Goal: Information Seeking & Learning: Compare options

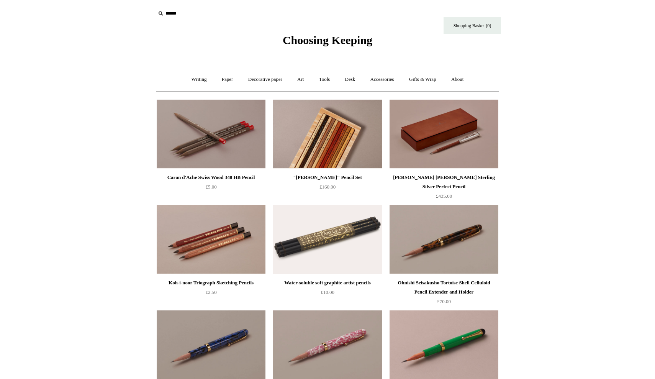
click at [335, 138] on img at bounding box center [327, 134] width 109 height 69
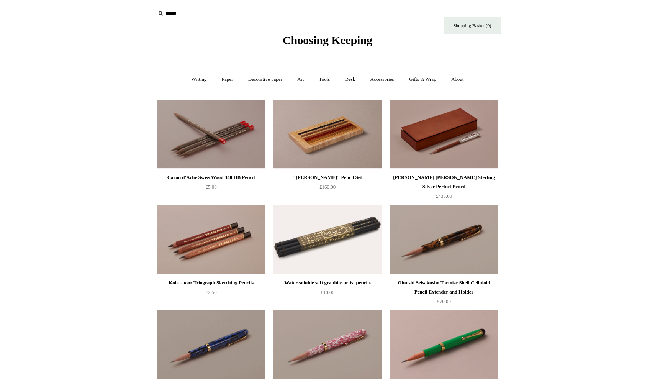
click at [451, 157] on img at bounding box center [443, 134] width 109 height 69
click at [216, 245] on img at bounding box center [211, 239] width 109 height 69
click at [319, 246] on img at bounding box center [327, 239] width 109 height 69
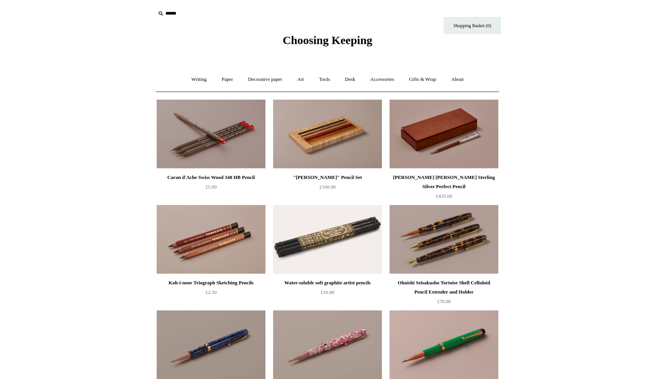
click at [449, 253] on img at bounding box center [443, 239] width 109 height 69
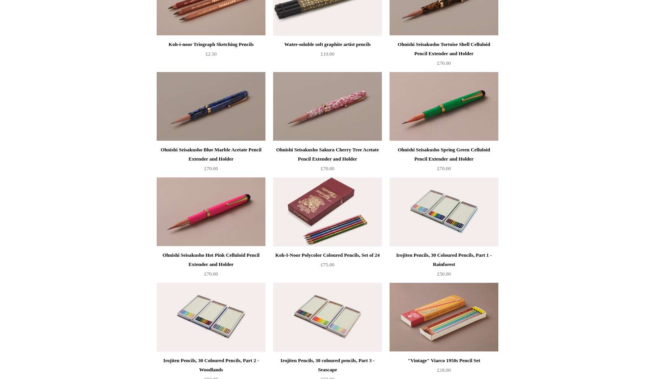
scroll to position [243, 0]
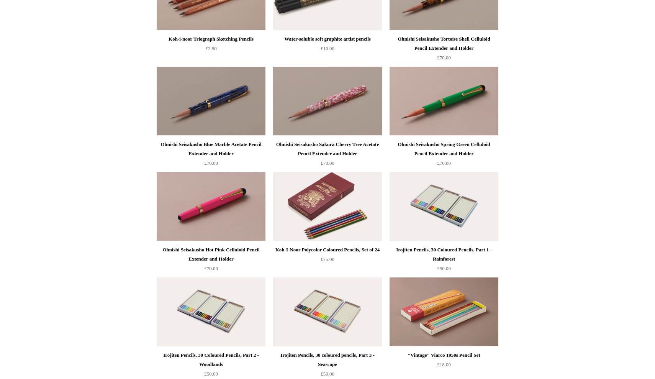
click at [223, 216] on img at bounding box center [211, 206] width 109 height 69
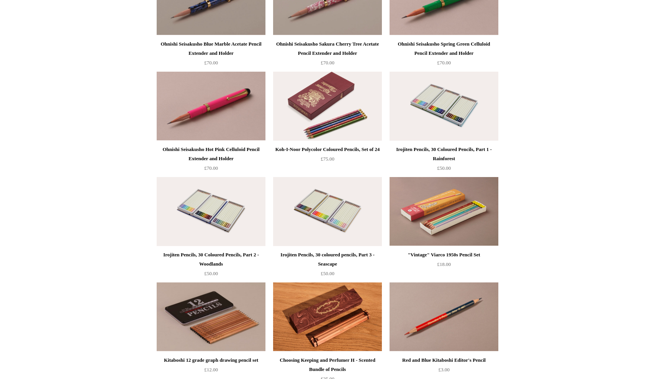
scroll to position [347, 0]
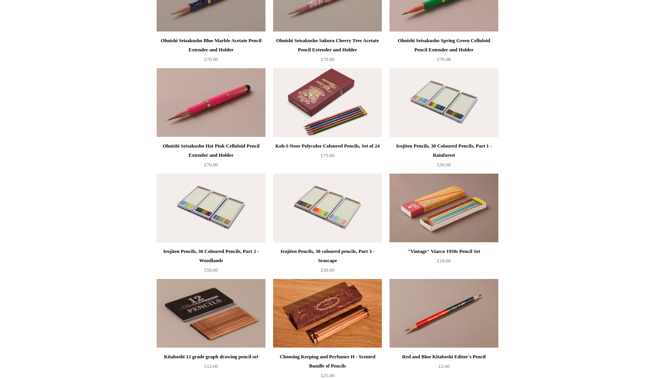
click at [315, 124] on img at bounding box center [327, 102] width 109 height 69
click at [440, 110] on img at bounding box center [443, 102] width 109 height 69
click at [214, 210] on img at bounding box center [211, 207] width 109 height 69
click at [446, 109] on img at bounding box center [443, 102] width 109 height 69
click at [338, 227] on img at bounding box center [327, 207] width 109 height 69
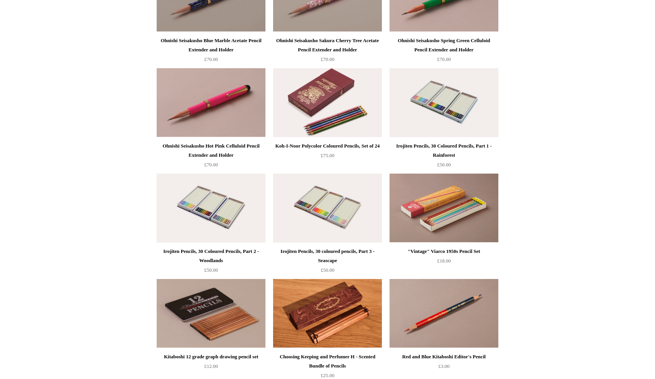
click at [435, 231] on img at bounding box center [443, 207] width 109 height 69
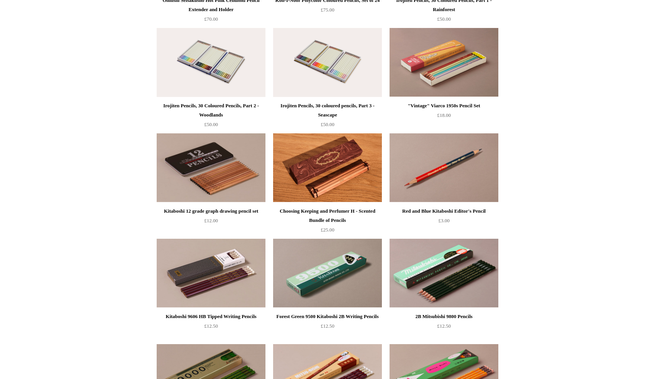
scroll to position [495, 0]
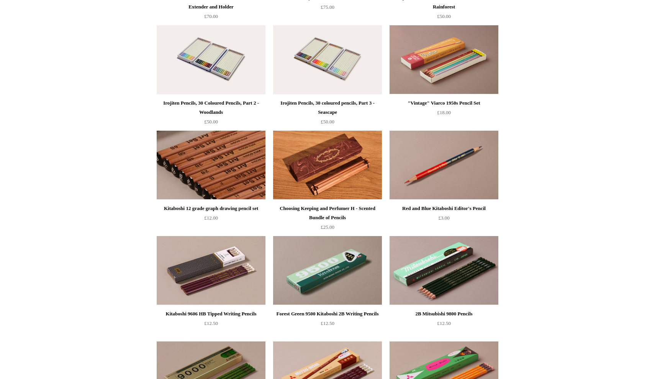
click at [237, 175] on img at bounding box center [211, 165] width 109 height 69
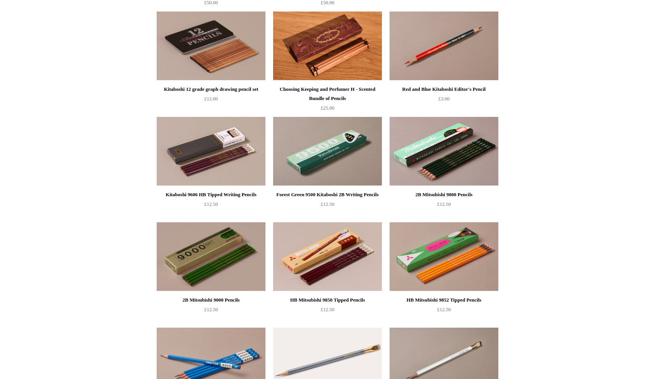
scroll to position [616, 0]
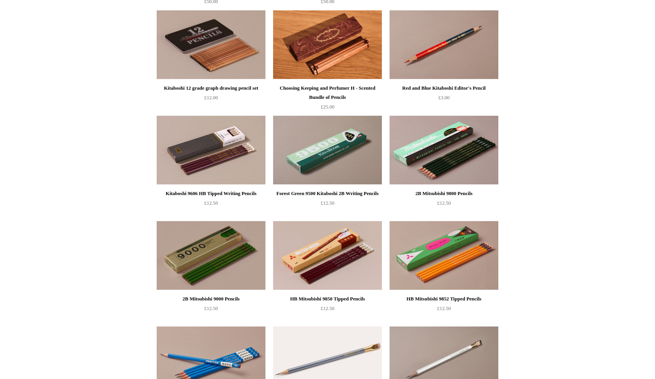
click at [208, 156] on img at bounding box center [211, 150] width 109 height 69
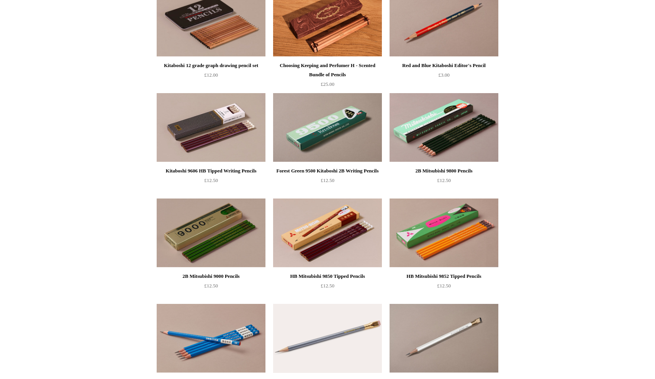
scroll to position [642, 0]
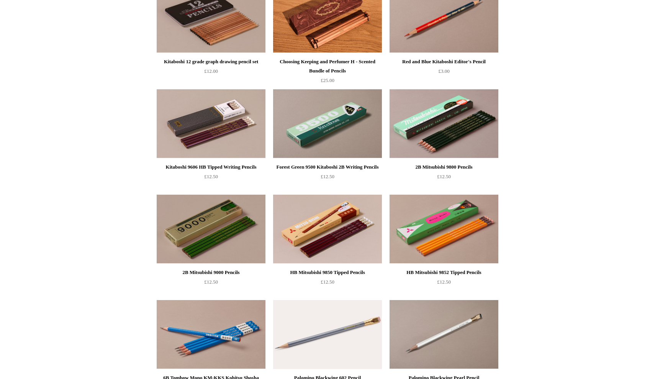
click at [325, 129] on img at bounding box center [327, 123] width 109 height 69
click at [320, 238] on img at bounding box center [327, 228] width 109 height 69
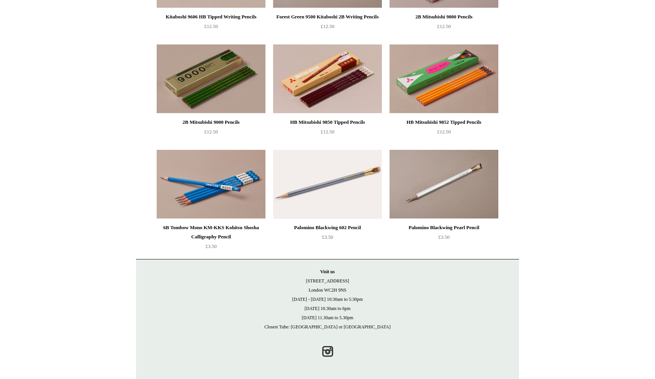
scroll to position [792, 0]
click at [214, 195] on img at bounding box center [211, 184] width 109 height 69
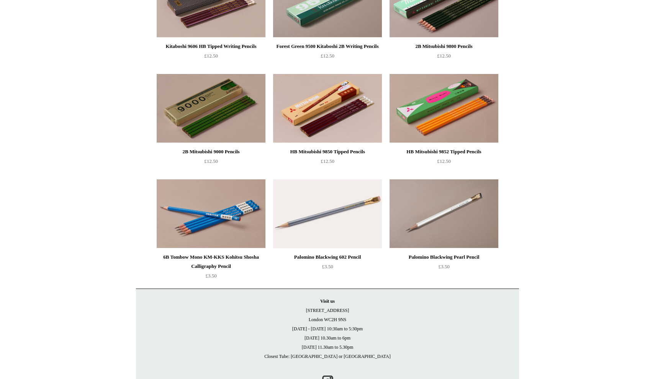
scroll to position [768, 0]
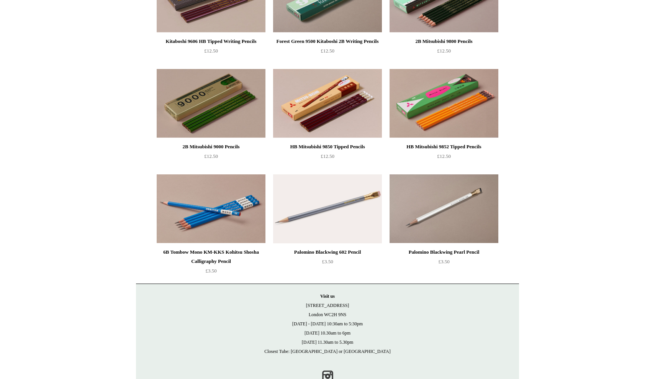
click at [325, 220] on img at bounding box center [327, 208] width 109 height 69
click at [449, 228] on img at bounding box center [443, 208] width 109 height 69
click at [325, 220] on img at bounding box center [327, 208] width 109 height 69
click at [436, 212] on img at bounding box center [443, 208] width 109 height 69
click at [315, 231] on img at bounding box center [327, 208] width 109 height 69
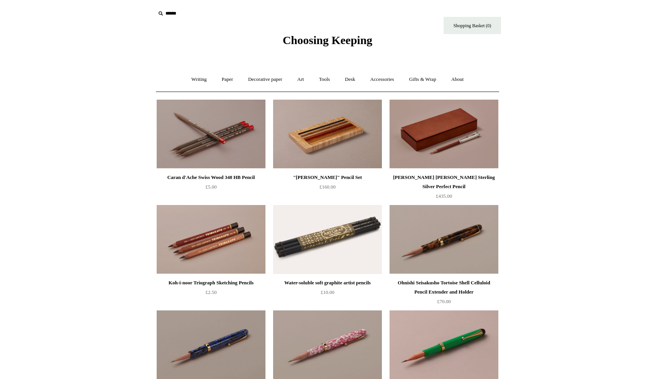
scroll to position [0, 0]
click at [327, 82] on link "Tools +" at bounding box center [324, 79] width 25 height 20
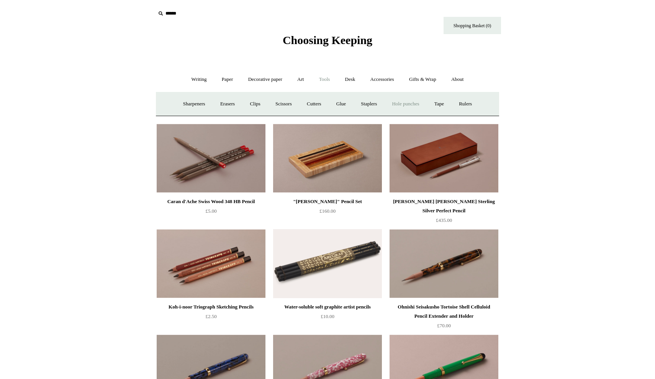
click at [407, 103] on link "Hole punches" at bounding box center [405, 104] width 41 height 20
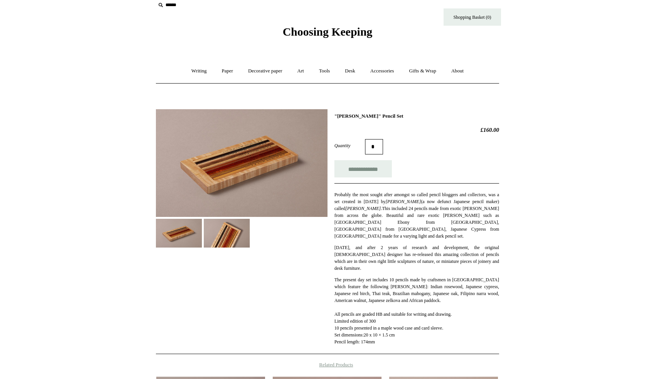
scroll to position [10, 0]
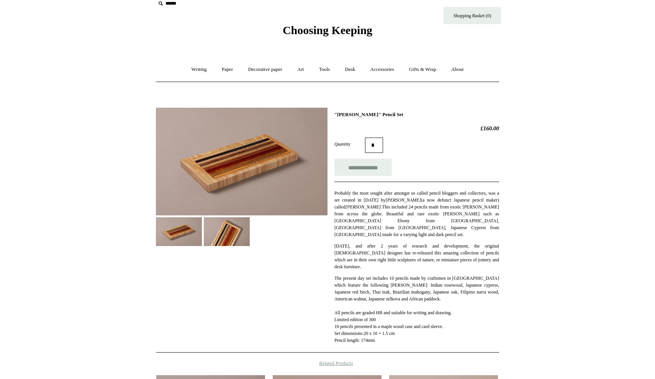
click at [266, 163] on img at bounding box center [242, 162] width 172 height 108
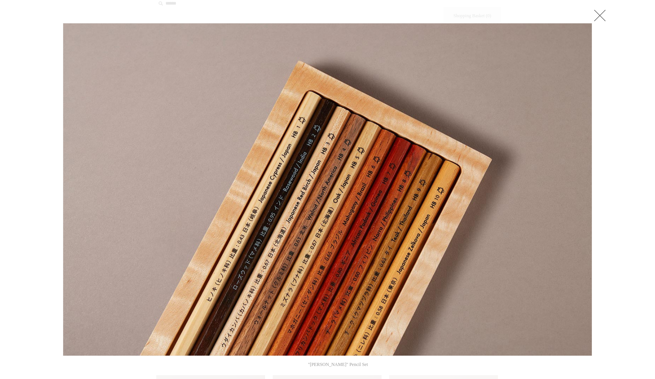
click at [600, 18] on link at bounding box center [599, 15] width 15 height 15
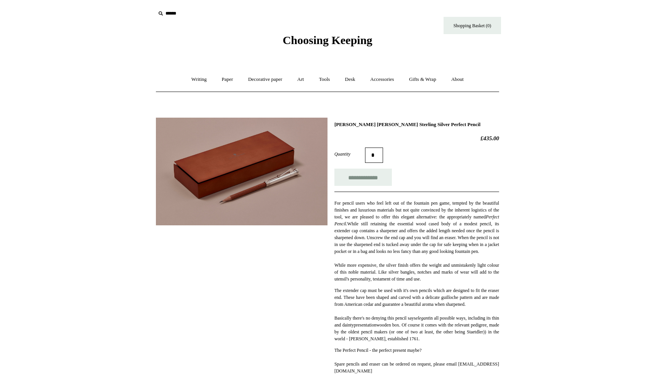
click at [263, 190] on img at bounding box center [242, 172] width 172 height 108
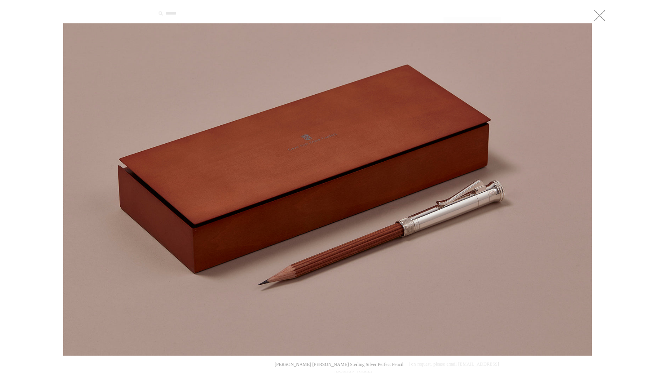
click at [599, 17] on link at bounding box center [599, 15] width 15 height 15
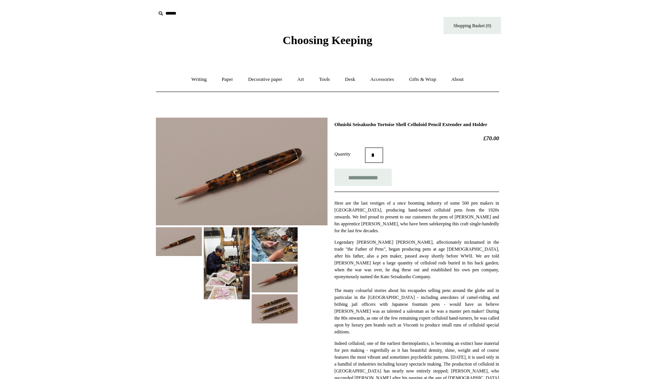
click at [204, 173] on img at bounding box center [242, 172] width 172 height 108
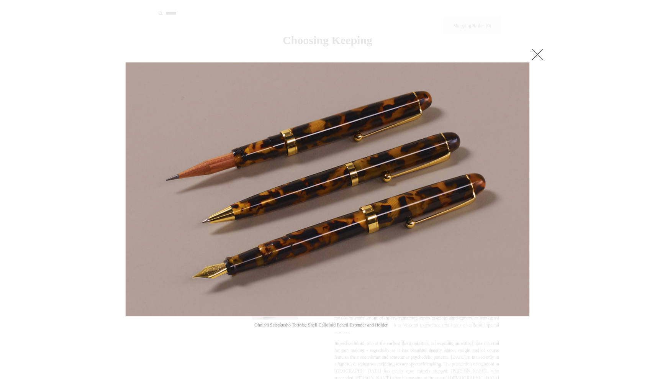
click at [542, 55] on link at bounding box center [536, 54] width 15 height 15
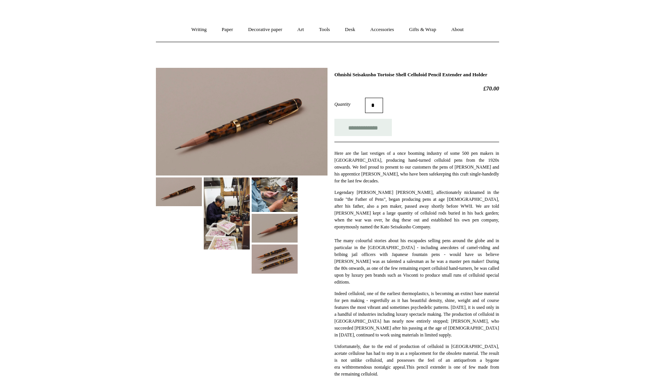
scroll to position [48, 0]
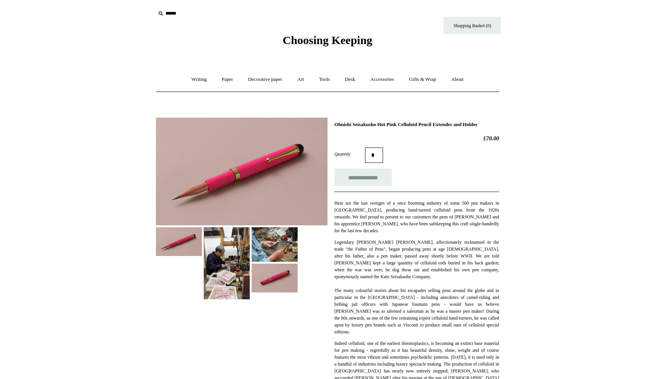
click at [236, 190] on img at bounding box center [242, 172] width 172 height 108
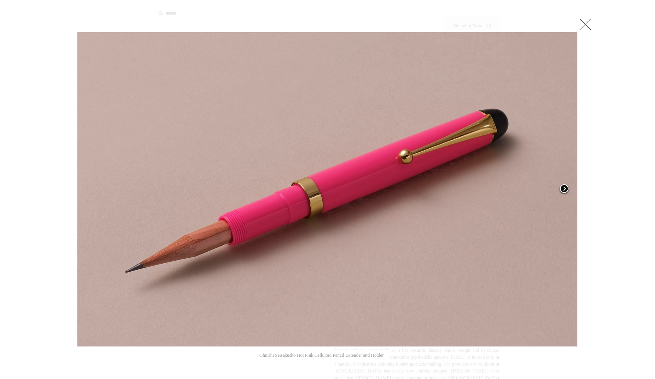
click at [564, 190] on span at bounding box center [563, 188] width 11 height 11
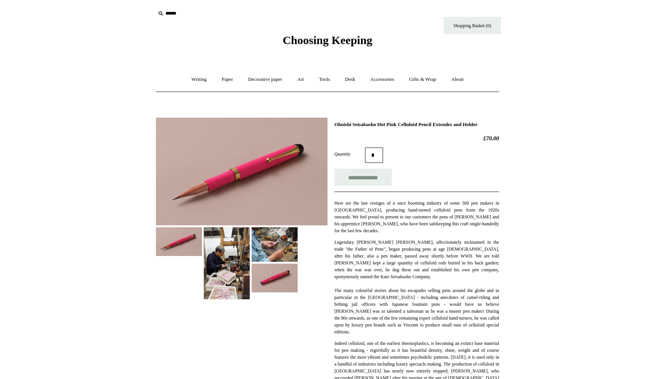
click at [276, 273] on img at bounding box center [275, 277] width 46 height 29
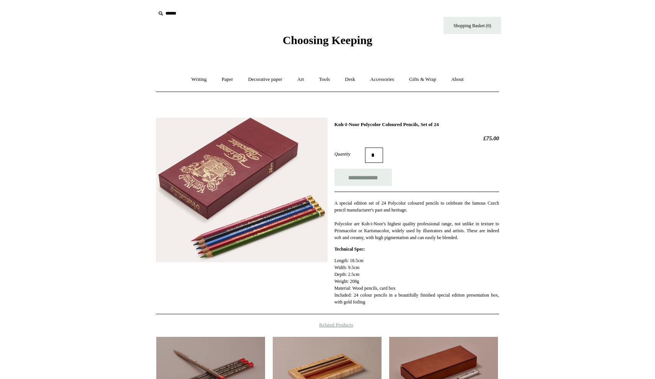
click at [301, 214] on img at bounding box center [242, 190] width 172 height 145
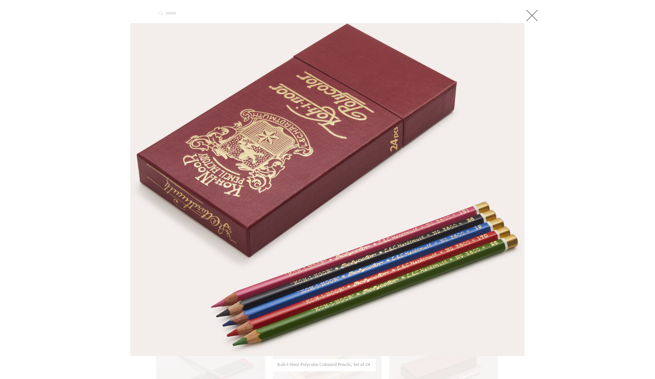
click at [532, 15] on link at bounding box center [531, 15] width 15 height 15
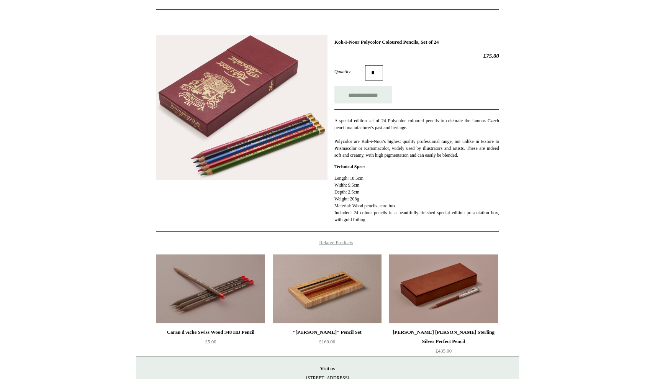
scroll to position [83, 0]
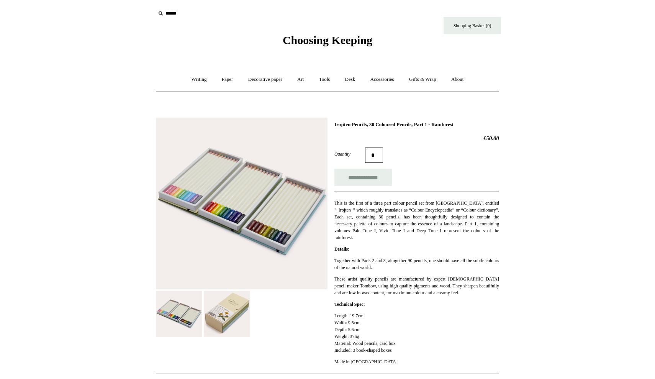
click at [213, 207] on img at bounding box center [242, 204] width 172 height 172
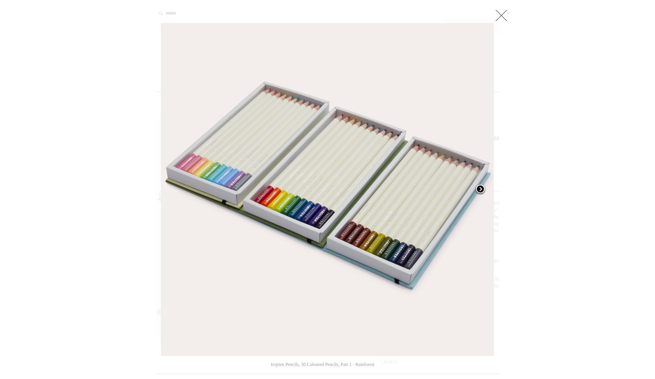
click at [478, 189] on span at bounding box center [479, 189] width 11 height 11
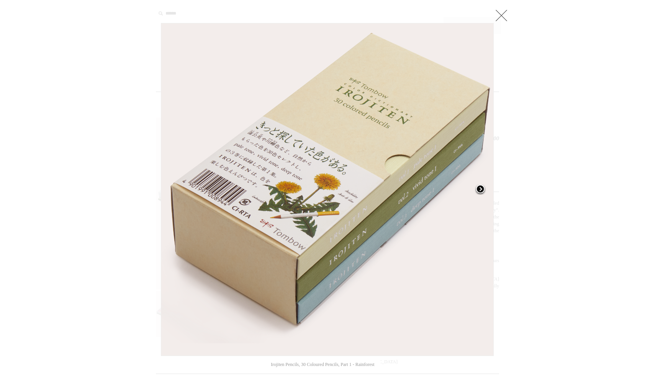
click at [479, 191] on span at bounding box center [479, 189] width 11 height 11
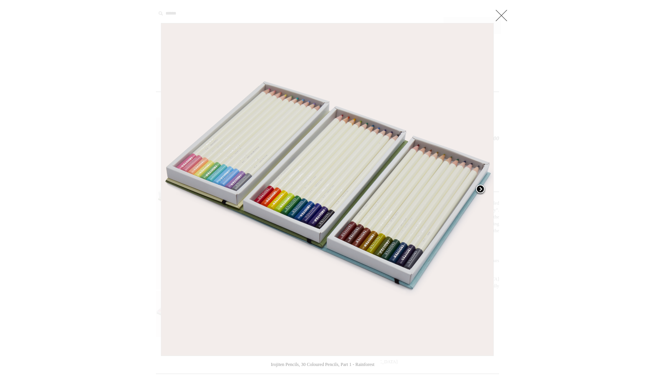
click at [479, 191] on span at bounding box center [479, 189] width 11 height 11
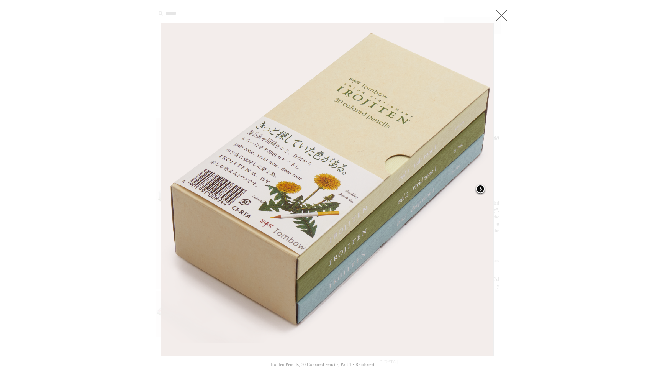
click at [479, 191] on span at bounding box center [479, 189] width 11 height 11
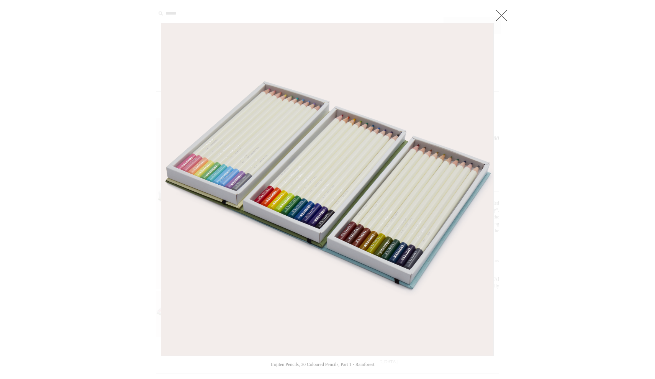
click at [501, 20] on link at bounding box center [500, 15] width 15 height 15
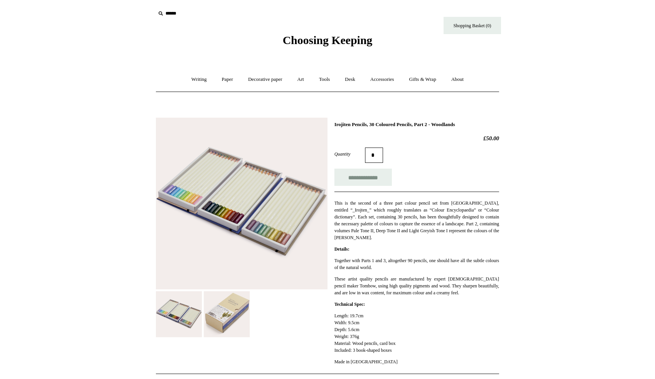
click at [228, 321] on img at bounding box center [227, 314] width 46 height 46
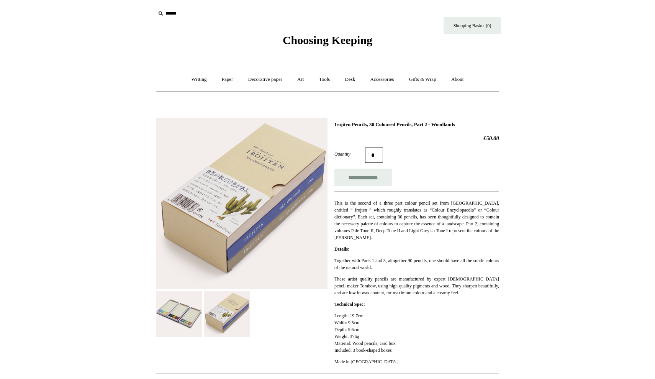
click at [174, 313] on img at bounding box center [179, 314] width 46 height 46
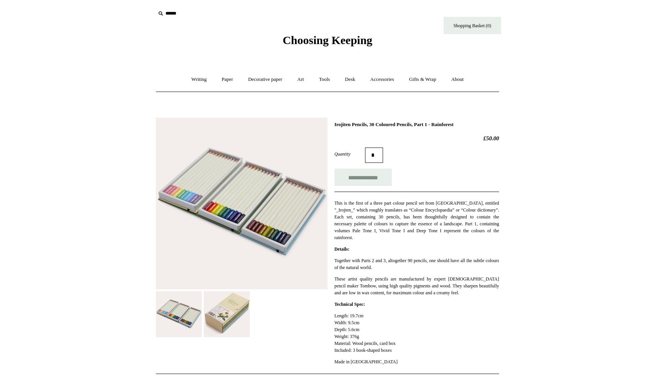
click at [227, 320] on img at bounding box center [227, 314] width 46 height 46
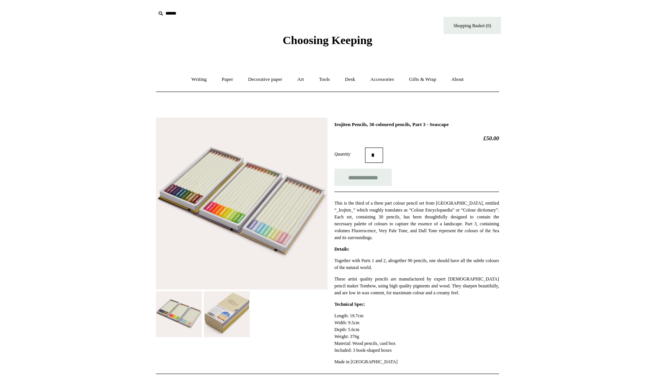
click at [221, 318] on img at bounding box center [227, 314] width 46 height 46
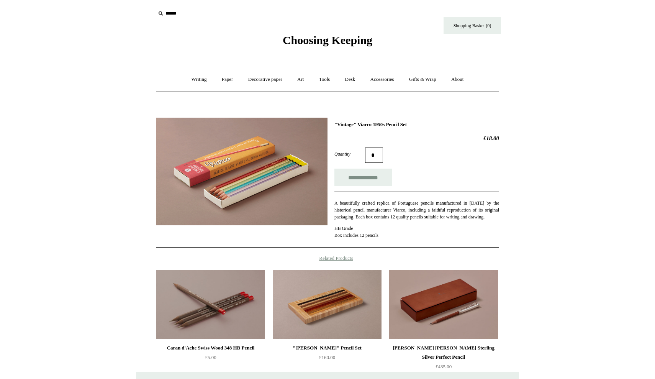
click at [261, 193] on img at bounding box center [242, 172] width 172 height 108
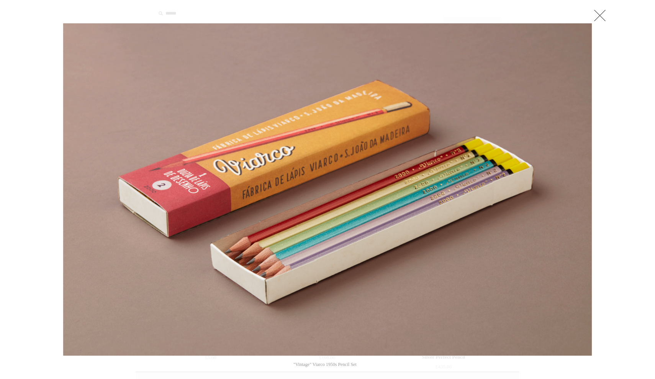
click at [601, 14] on link at bounding box center [599, 15] width 15 height 15
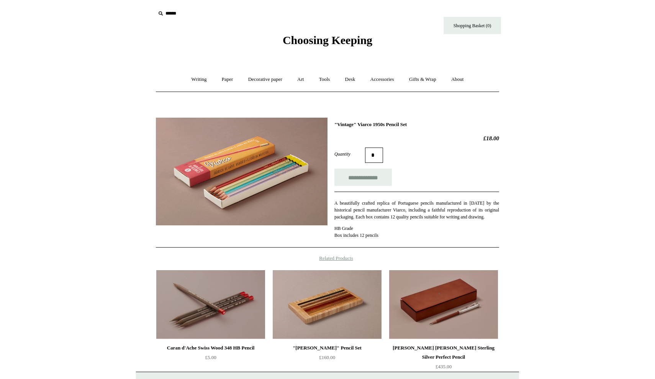
click at [256, 184] on img at bounding box center [242, 172] width 172 height 108
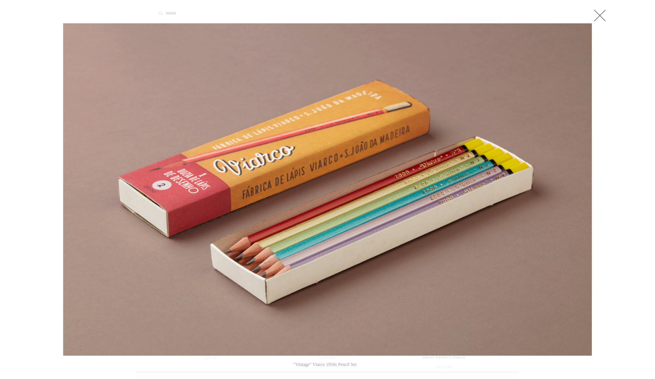
click at [600, 15] on link at bounding box center [599, 15] width 15 height 15
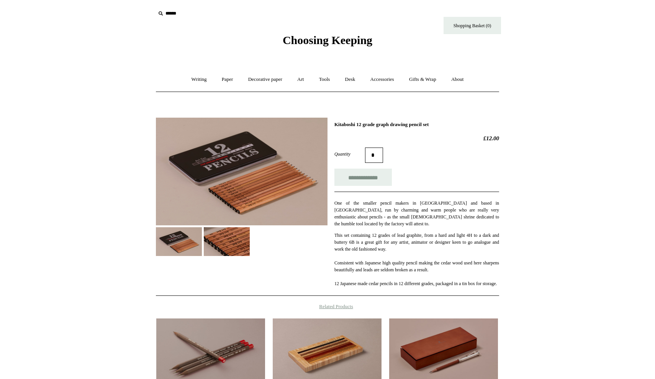
click at [184, 127] on img at bounding box center [242, 172] width 172 height 108
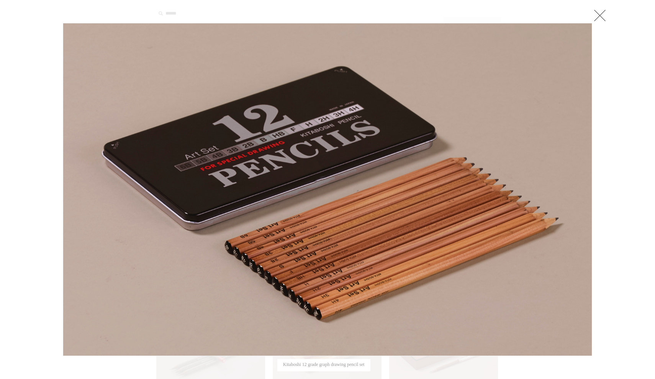
click at [597, 18] on link at bounding box center [599, 15] width 15 height 15
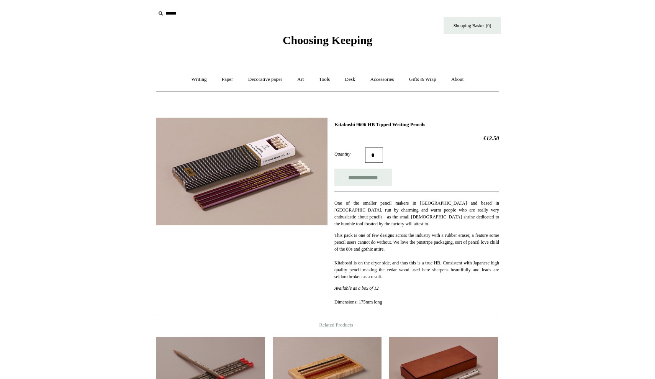
click at [223, 171] on img at bounding box center [242, 172] width 172 height 108
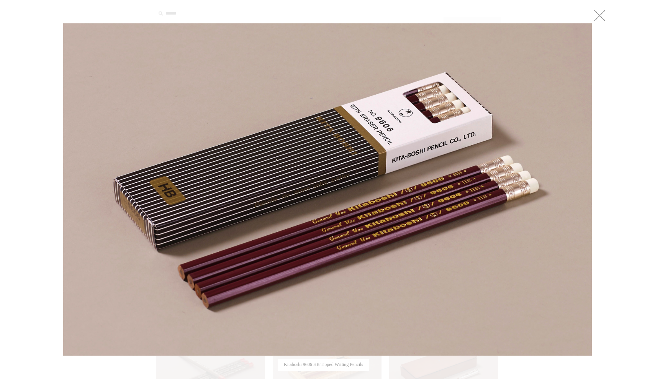
click at [600, 17] on link at bounding box center [599, 15] width 15 height 15
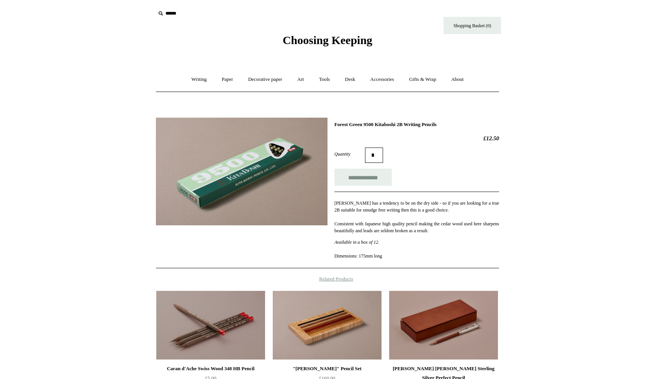
click at [247, 176] on img at bounding box center [242, 172] width 172 height 108
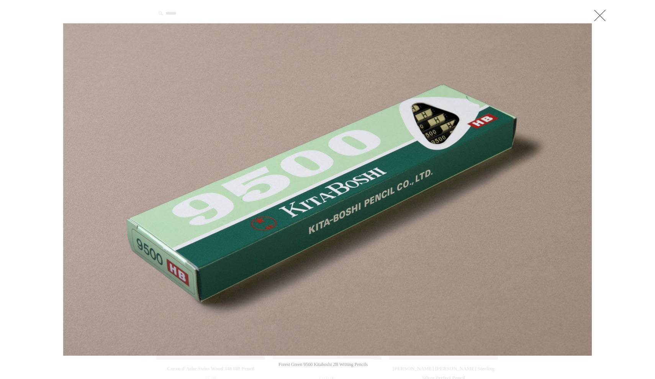
click at [600, 17] on link at bounding box center [599, 15] width 15 height 15
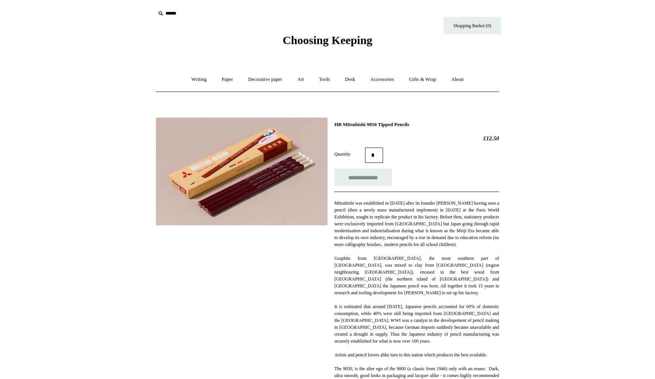
click at [264, 175] on img at bounding box center [242, 172] width 172 height 108
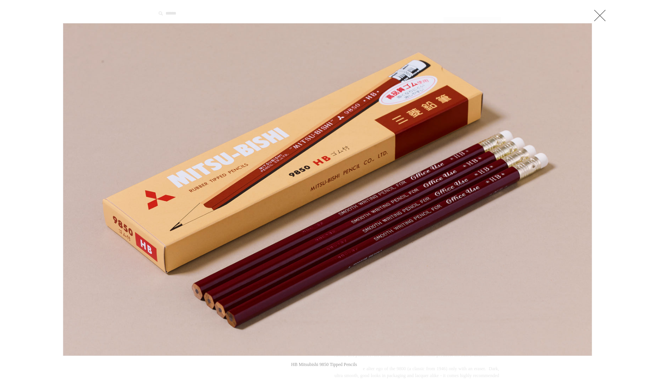
click at [598, 16] on link at bounding box center [599, 15] width 15 height 15
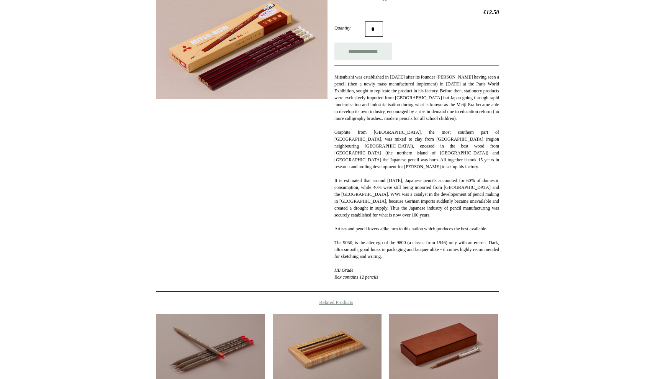
scroll to position [127, 0]
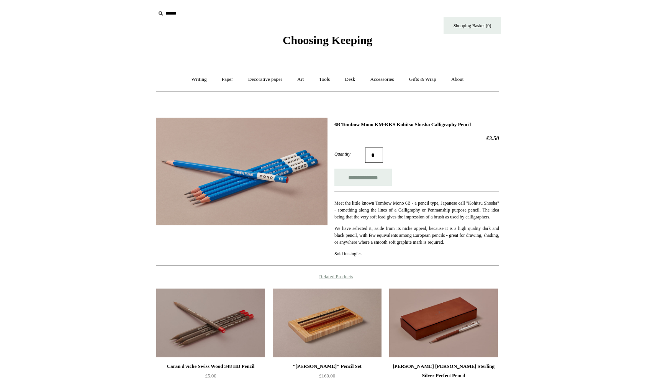
click at [236, 193] on img at bounding box center [242, 172] width 172 height 108
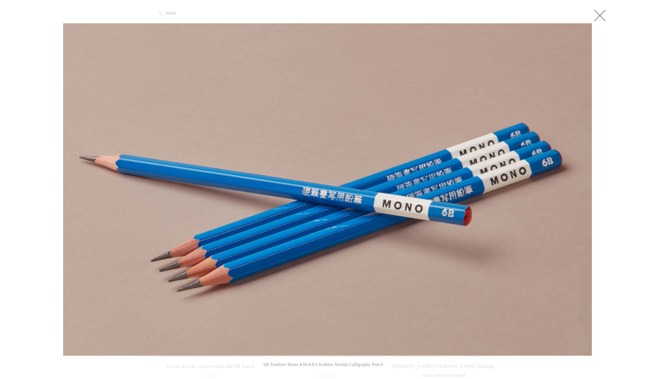
click at [597, 16] on link at bounding box center [599, 15] width 15 height 15
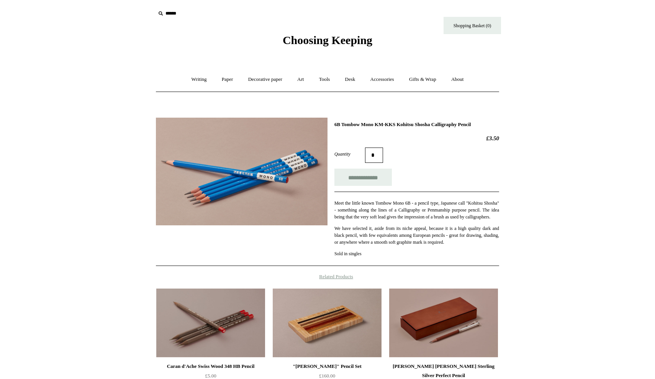
click at [243, 170] on img at bounding box center [242, 172] width 172 height 108
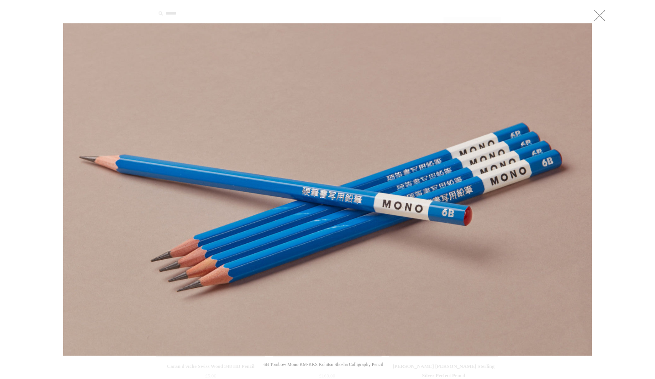
click at [600, 16] on link at bounding box center [599, 15] width 15 height 15
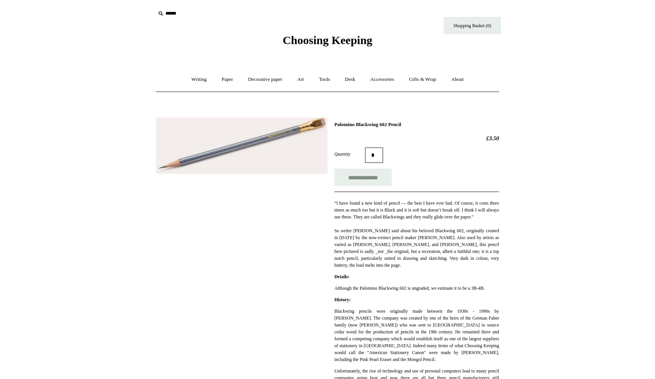
click at [287, 140] on img at bounding box center [242, 146] width 172 height 57
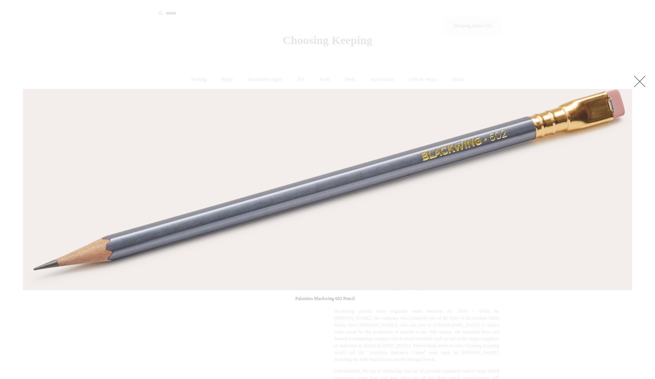
click at [639, 80] on link at bounding box center [639, 81] width 15 height 15
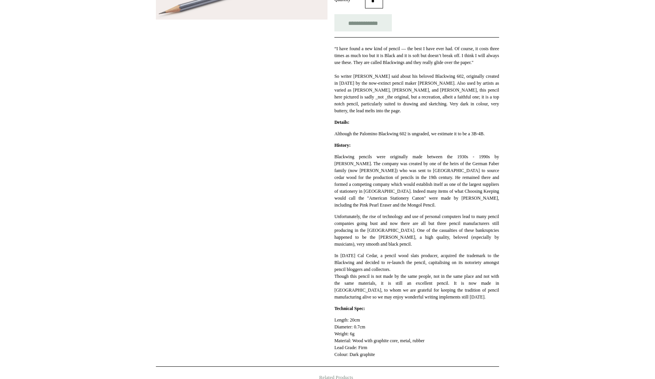
scroll to position [152, 0]
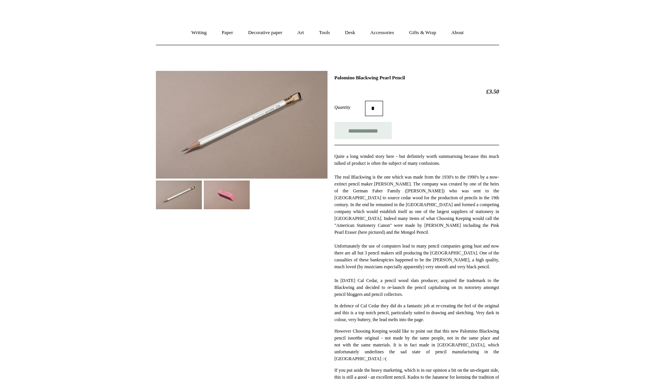
scroll to position [41, 0]
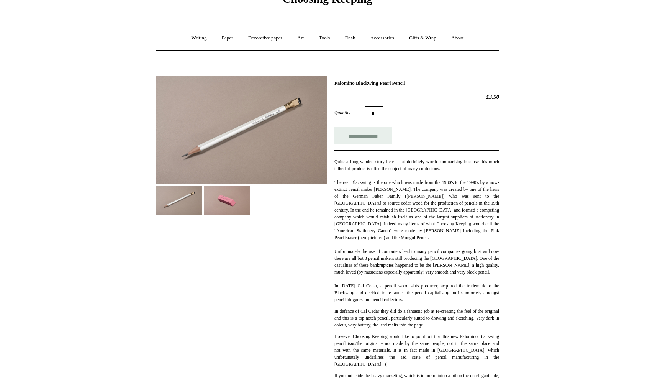
click at [237, 151] on img at bounding box center [242, 130] width 172 height 108
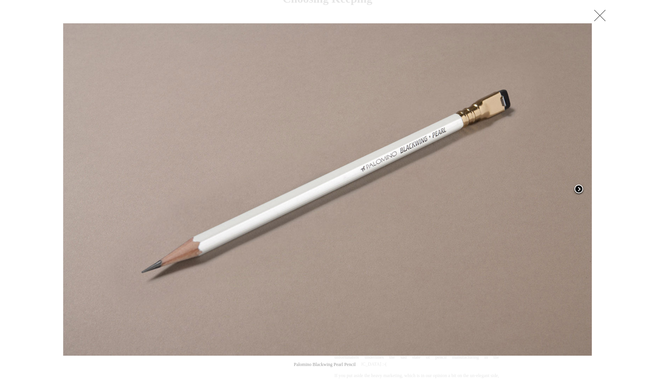
click at [577, 191] on span at bounding box center [578, 189] width 11 height 11
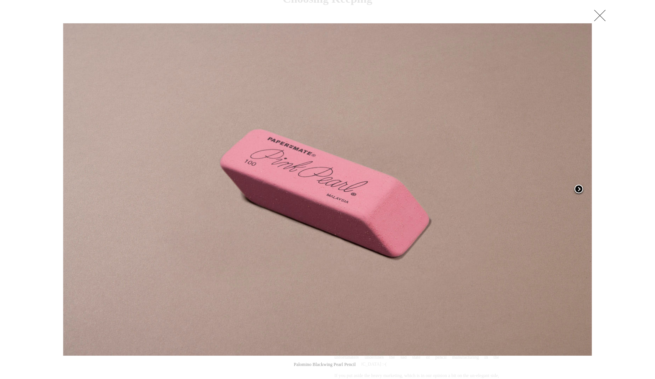
click at [578, 190] on span at bounding box center [578, 189] width 11 height 11
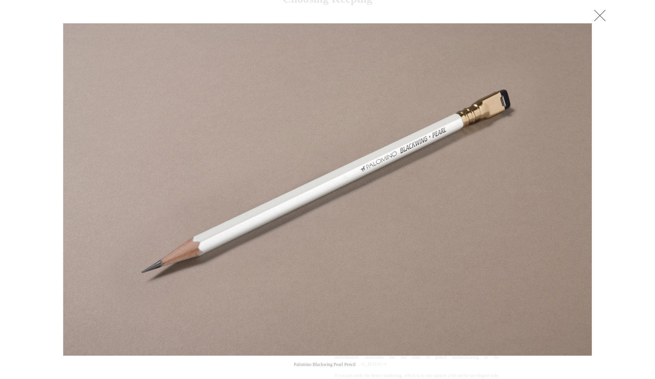
click at [597, 17] on link at bounding box center [599, 15] width 15 height 15
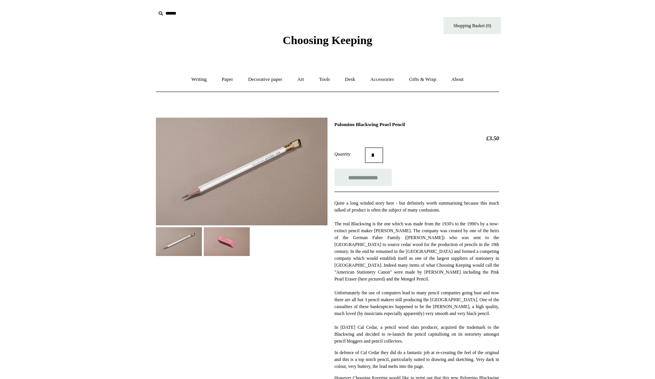
scroll to position [0, 0]
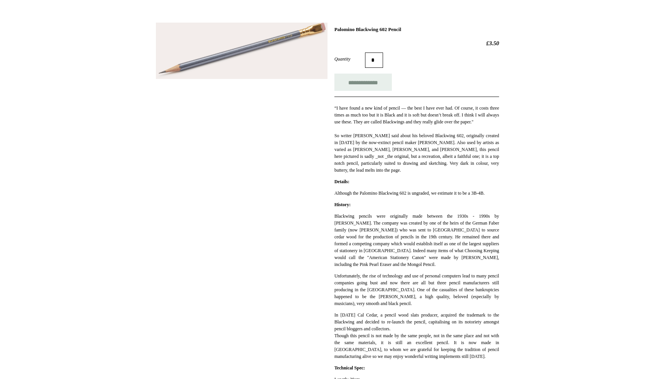
scroll to position [95, 0]
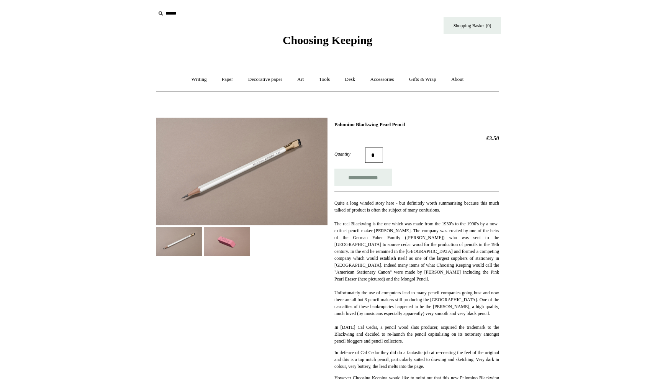
click at [251, 167] on img at bounding box center [242, 172] width 172 height 108
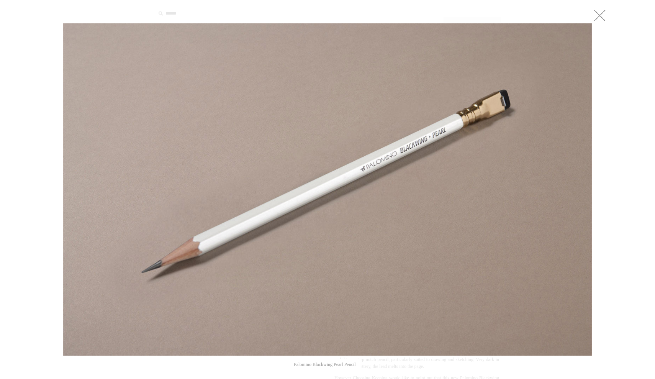
click at [600, 15] on link at bounding box center [599, 15] width 15 height 15
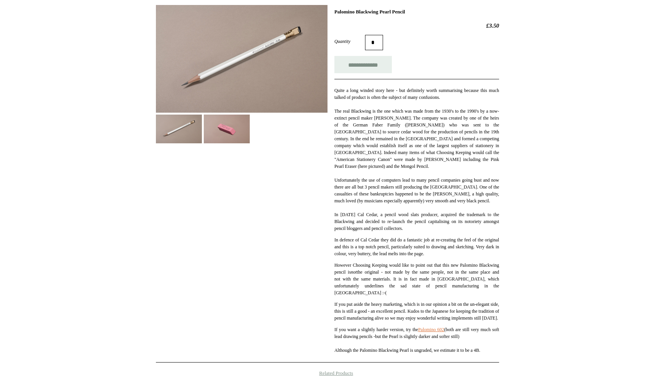
scroll to position [116, 0]
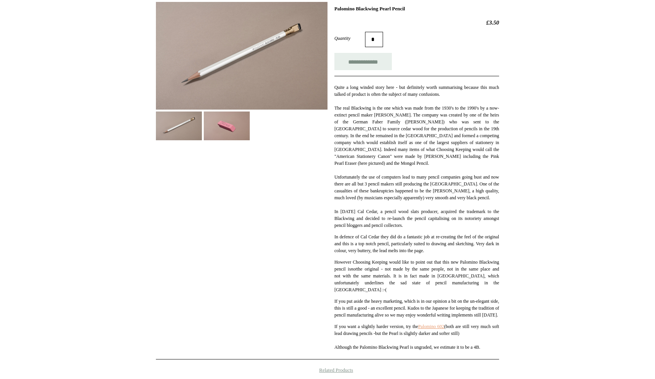
click at [443, 329] on link "Palomino 602" at bounding box center [431, 325] width 26 height 5
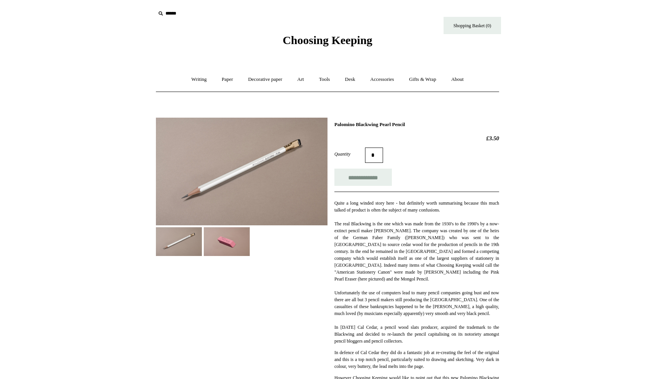
scroll to position [116, 0]
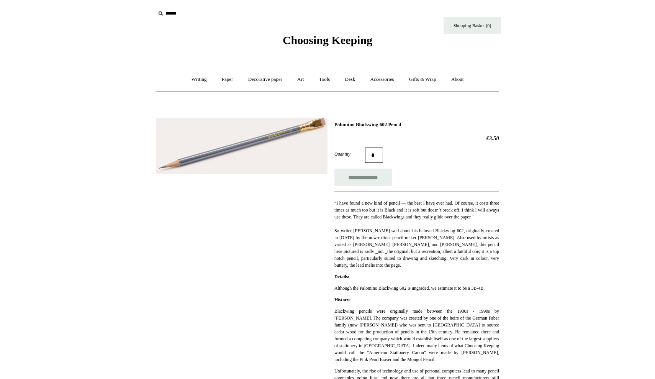
click at [240, 138] on img at bounding box center [242, 146] width 172 height 57
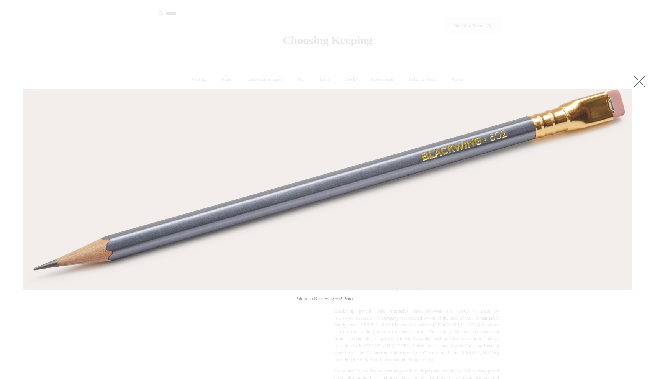
click at [642, 81] on link at bounding box center [639, 81] width 15 height 15
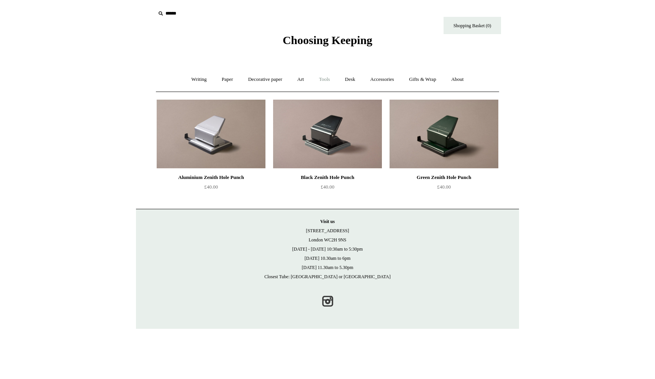
click at [325, 82] on link "Tools +" at bounding box center [324, 79] width 25 height 20
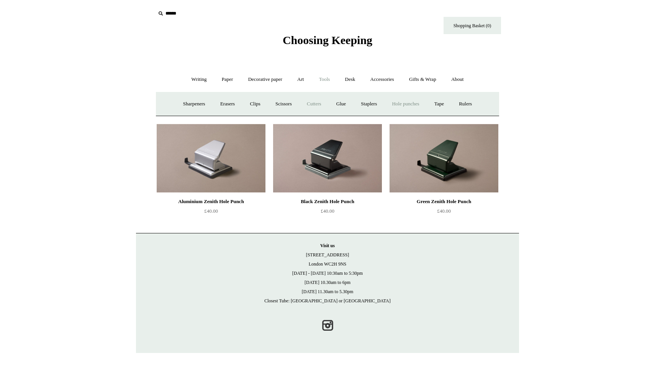
click at [317, 103] on link "Cutters" at bounding box center [314, 104] width 28 height 20
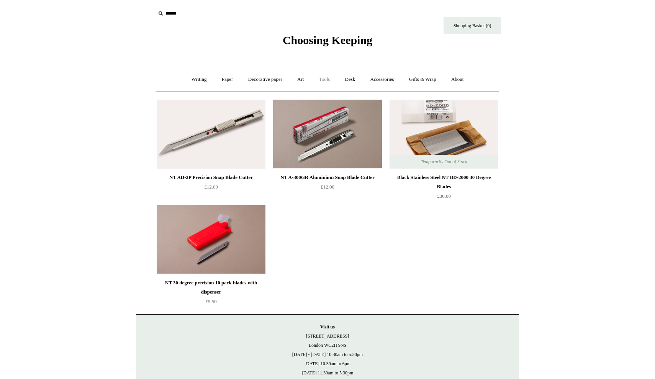
click at [327, 78] on link "Tools +" at bounding box center [324, 79] width 25 height 20
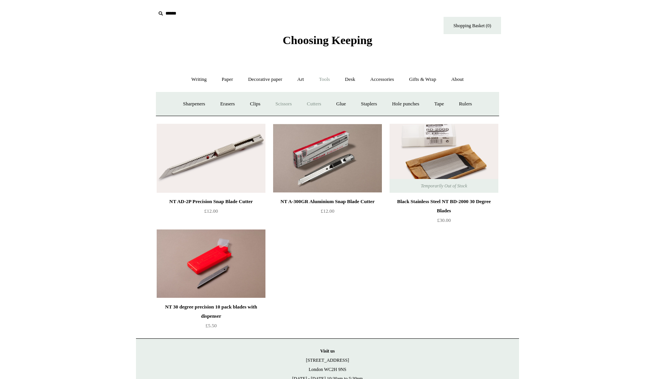
click at [276, 103] on link "Scissors" at bounding box center [283, 104] width 30 height 20
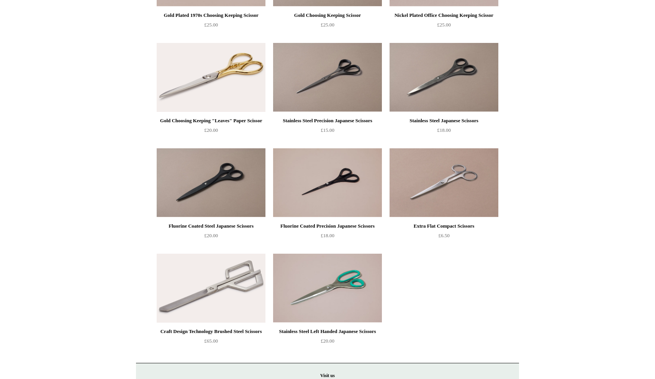
scroll to position [266, 0]
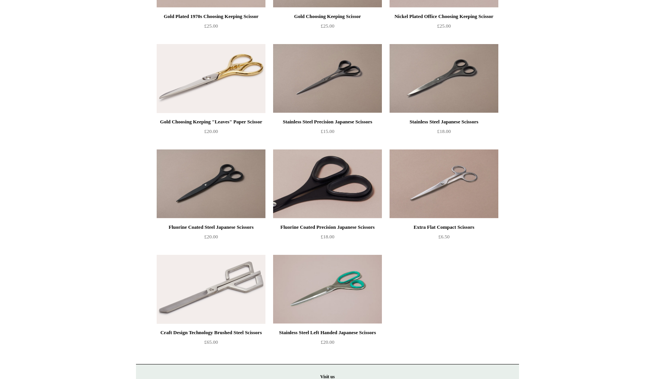
click at [313, 168] on img at bounding box center [327, 183] width 109 height 69
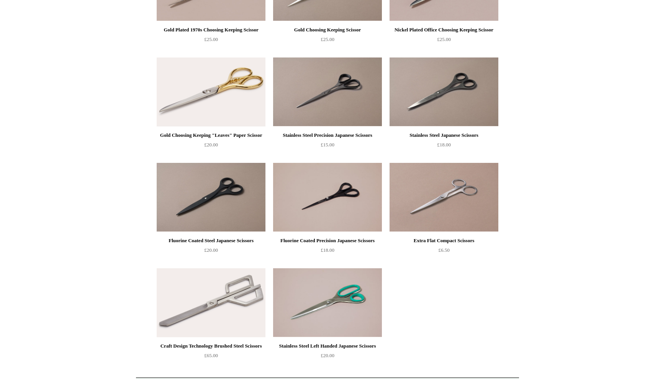
scroll to position [250, 0]
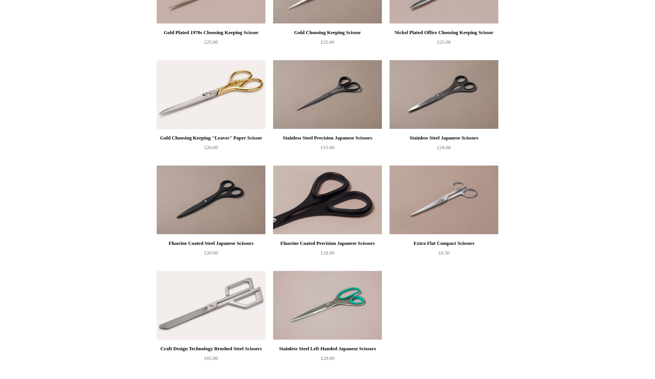
click at [322, 216] on img at bounding box center [327, 199] width 109 height 69
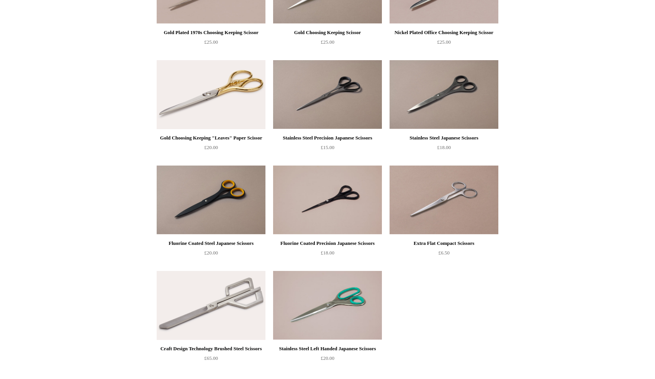
click at [202, 220] on img at bounding box center [211, 199] width 109 height 69
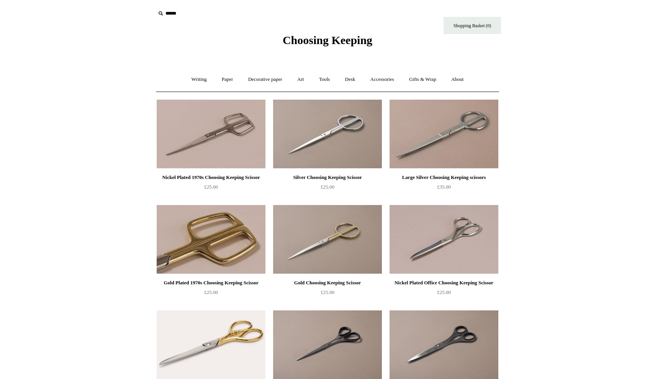
scroll to position [0, 0]
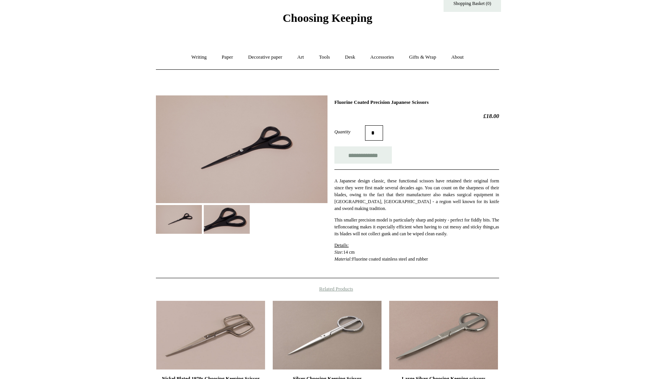
scroll to position [23, 0]
click at [215, 172] on img at bounding box center [242, 149] width 172 height 108
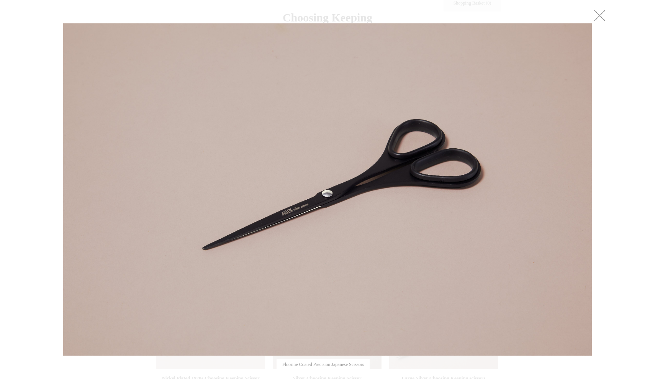
click at [267, 215] on img at bounding box center [327, 189] width 528 height 332
click at [598, 17] on link at bounding box center [599, 15] width 15 height 15
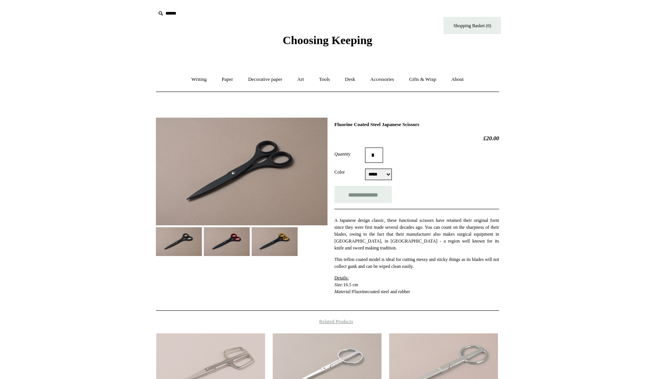
select select "*****"
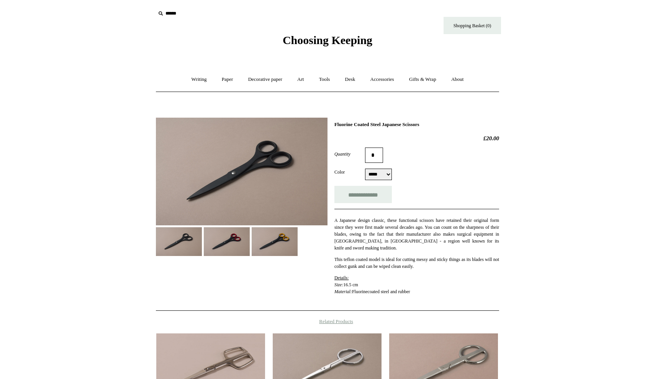
click at [205, 196] on img at bounding box center [242, 172] width 172 height 108
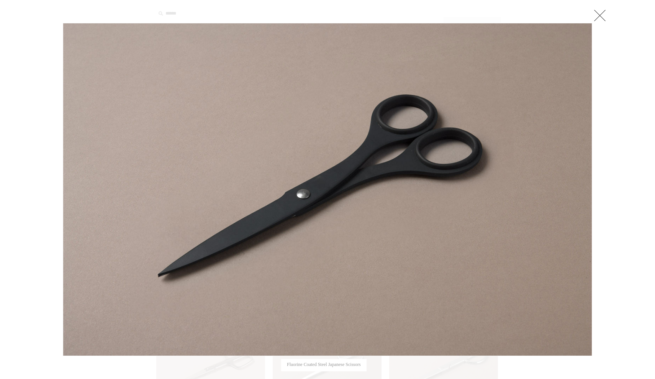
click at [597, 14] on link at bounding box center [599, 15] width 15 height 15
